Goal: Check status: Check status

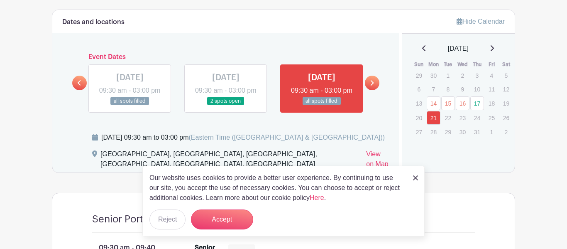
scroll to position [459, 0]
click at [371, 83] on icon at bounding box center [372, 82] width 4 height 6
click at [226, 105] on link at bounding box center [226, 105] width 0 height 0
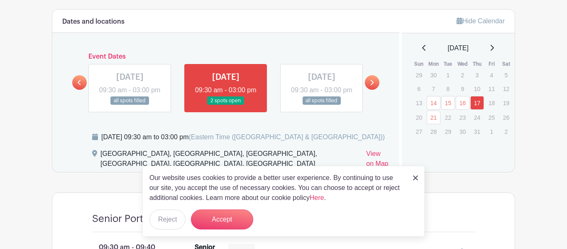
click at [369, 82] on link at bounding box center [372, 82] width 15 height 15
click at [374, 83] on link at bounding box center [372, 82] width 15 height 15
click at [493, 48] on icon at bounding box center [492, 47] width 4 height 7
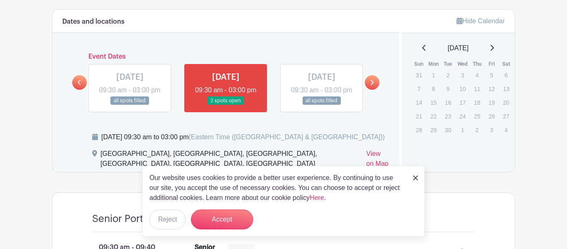
click at [494, 47] on icon at bounding box center [492, 47] width 4 height 7
